Goal: Task Accomplishment & Management: Complete application form

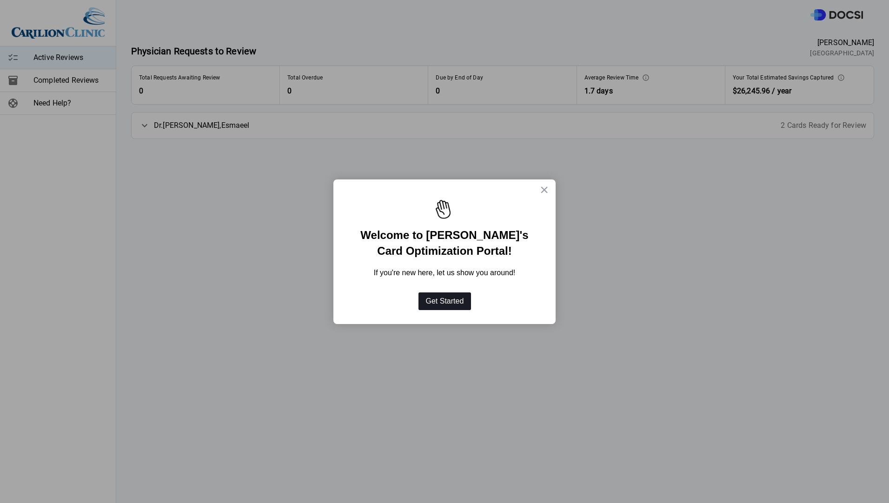
click at [458, 299] on button "Get Started" at bounding box center [444, 301] width 53 height 18
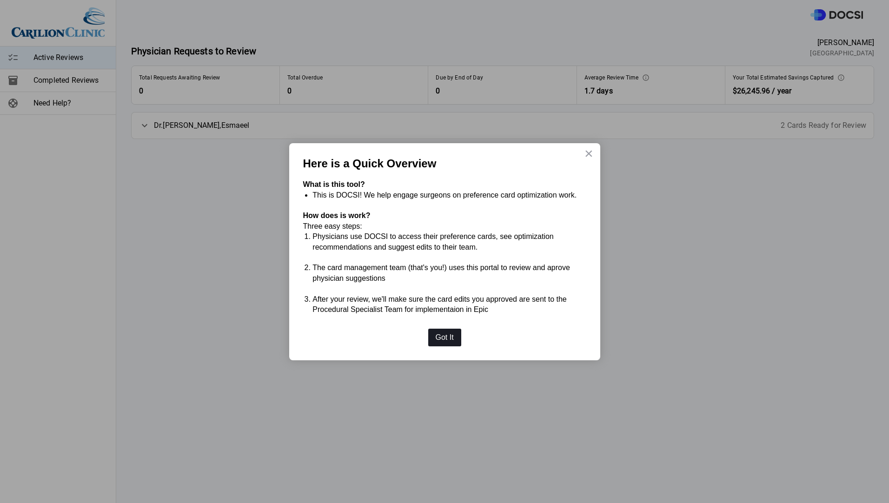
click at [449, 336] on button "Got It" at bounding box center [444, 338] width 33 height 18
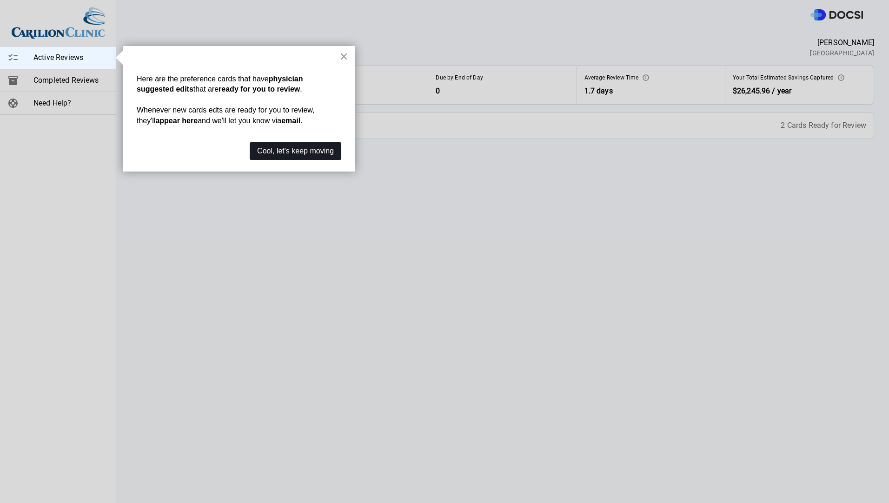
click at [327, 158] on button "Cool, let's keep moving" at bounding box center [296, 151] width 92 height 18
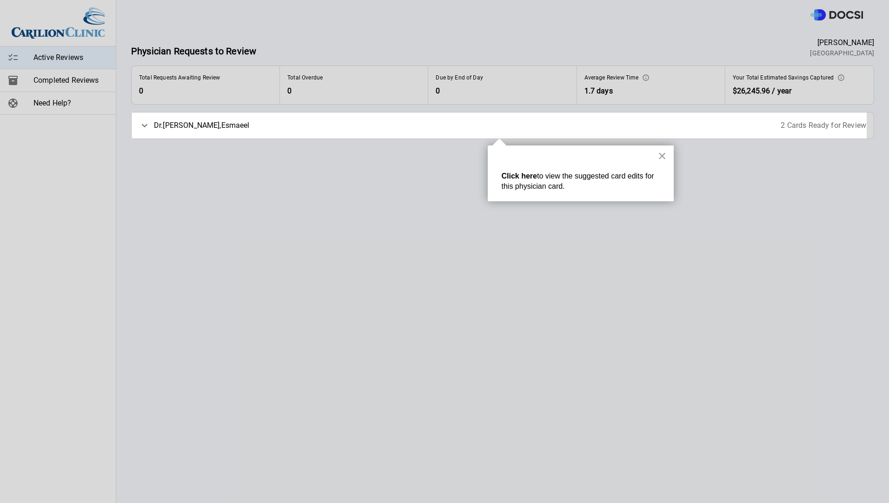
click at [842, 123] on span "2 Cards Ready for Review" at bounding box center [823, 125] width 86 height 11
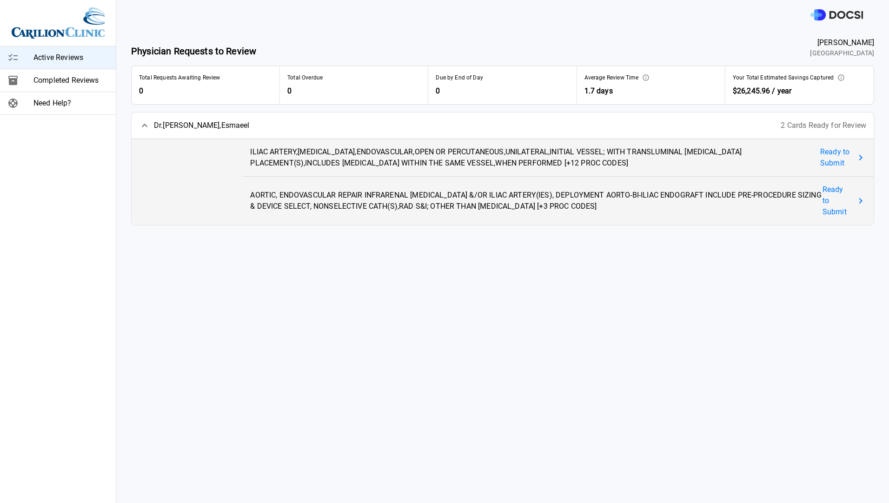
click at [820, 155] on span "Ready to Submit" at bounding box center [835, 157] width 31 height 22
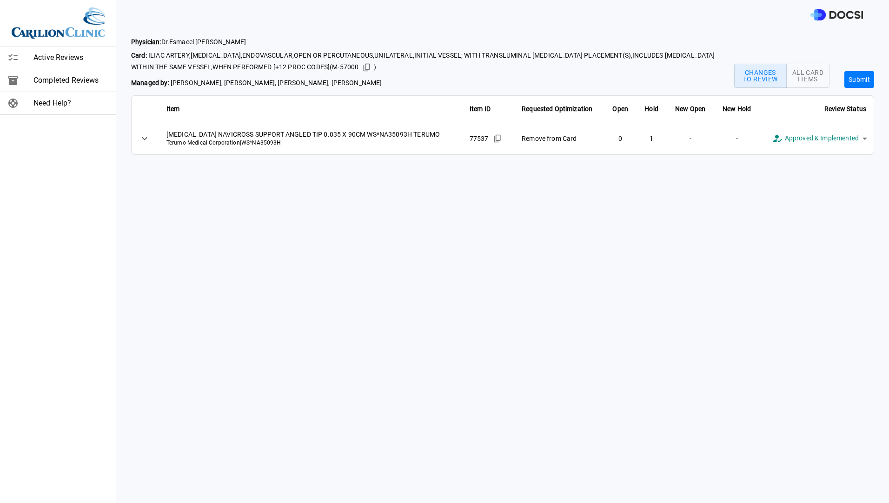
click at [857, 137] on body "**********" at bounding box center [444, 251] width 889 height 503
click at [657, 215] on div at bounding box center [444, 251] width 889 height 503
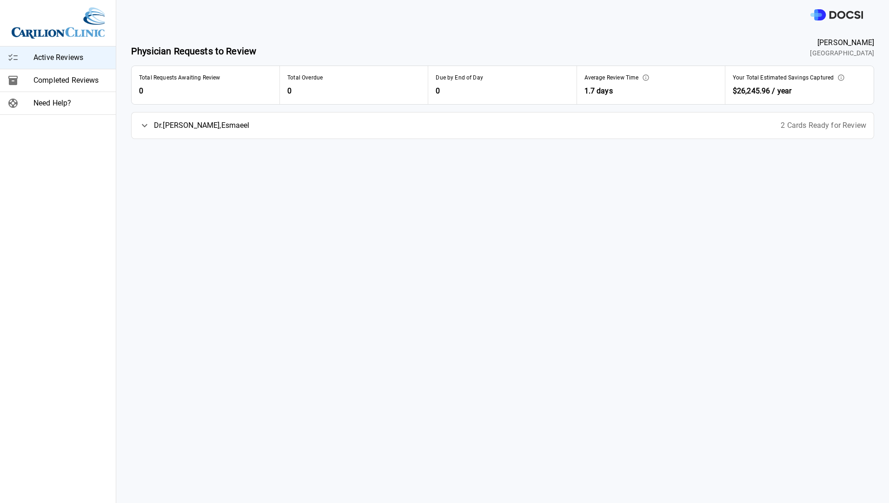
click at [838, 126] on span "2 Cards Ready for Review" at bounding box center [823, 125] width 86 height 11
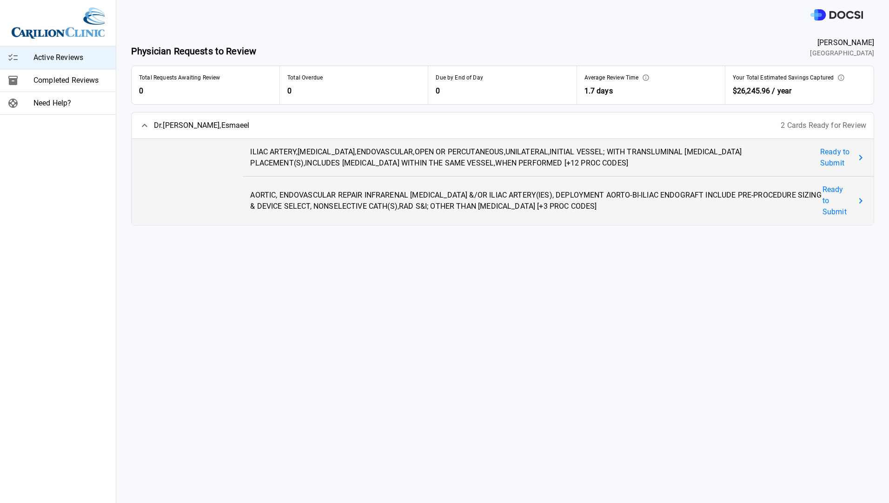
click at [831, 197] on span "Ready to Submit" at bounding box center [836, 200] width 29 height 33
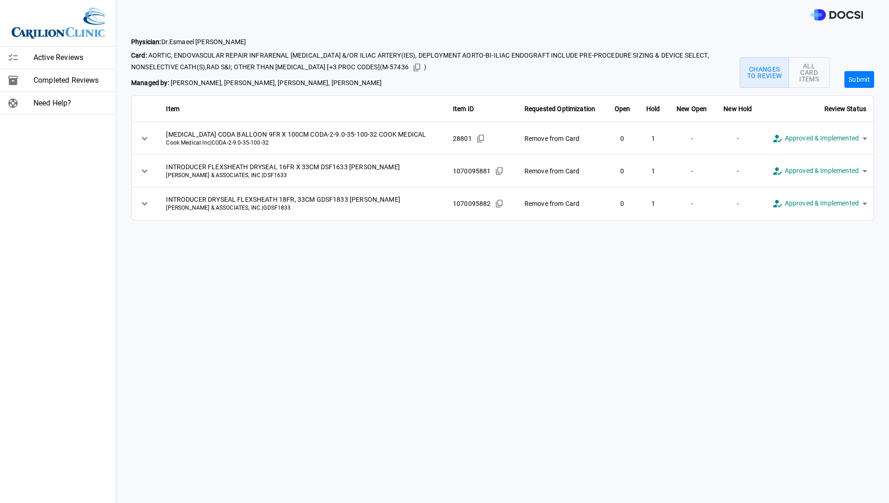
click at [850, 80] on button "Submit" at bounding box center [859, 79] width 30 height 17
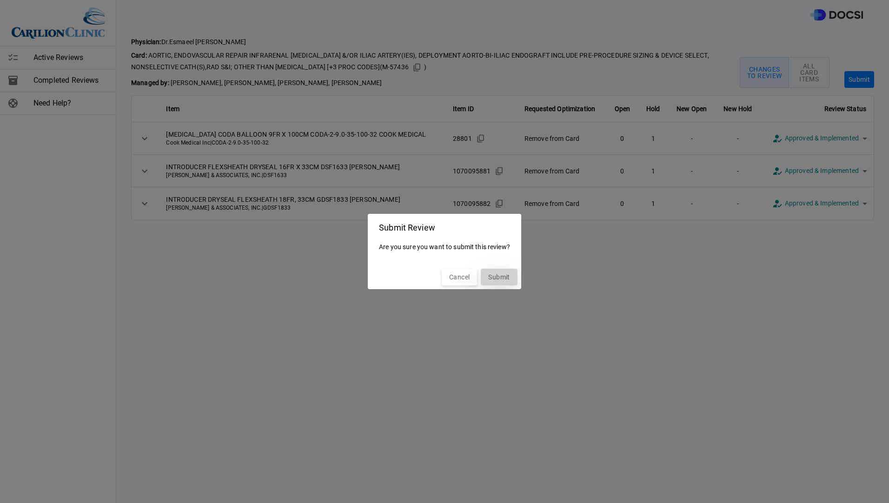
click at [495, 279] on button "Submit" at bounding box center [499, 277] width 36 height 17
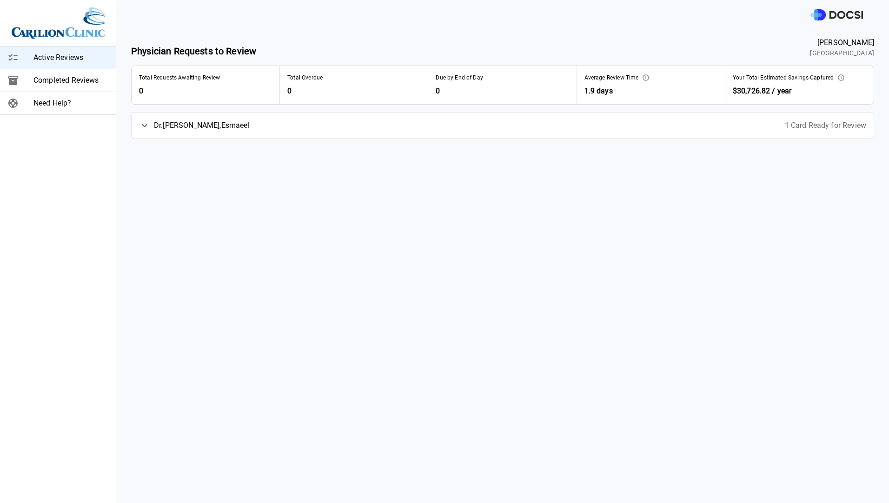
click at [824, 129] on span "1 Card Ready for Review" at bounding box center [825, 125] width 81 height 11
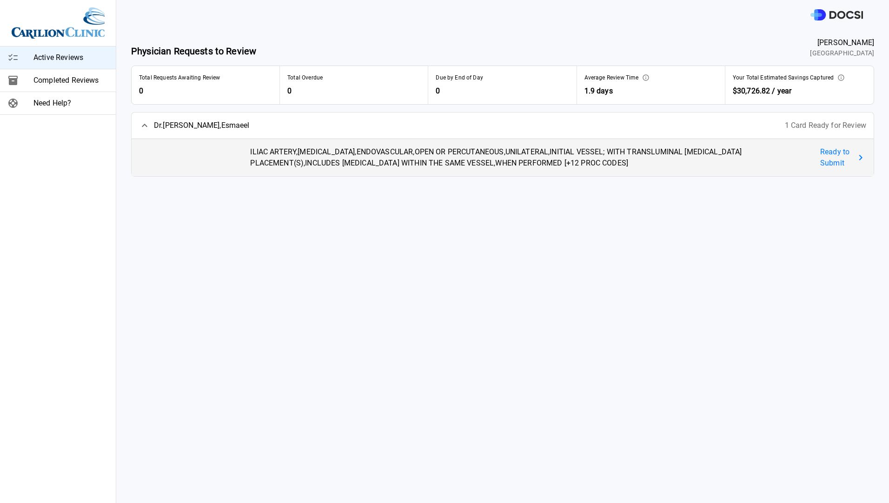
click at [825, 153] on span "Ready to Submit" at bounding box center [835, 157] width 31 height 22
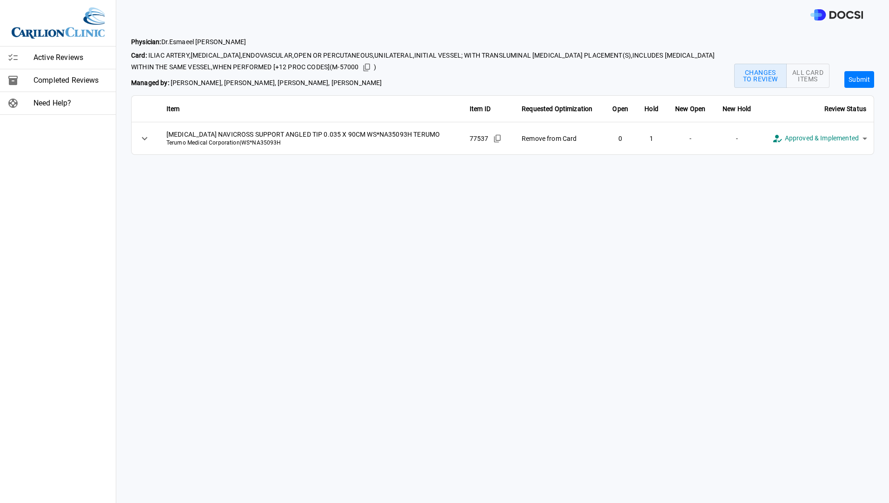
click at [851, 76] on button "Submit" at bounding box center [859, 79] width 30 height 17
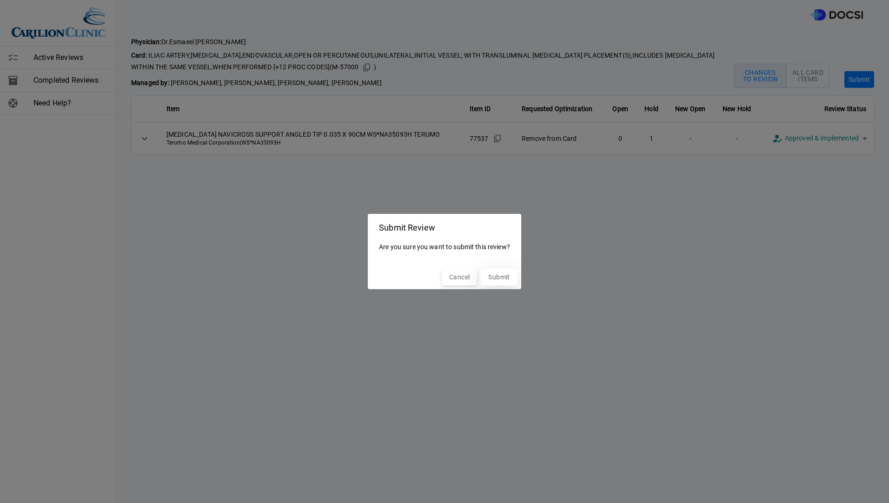
click at [497, 277] on button "Submit" at bounding box center [499, 277] width 36 height 17
